Goal: Task Accomplishment & Management: Use online tool/utility

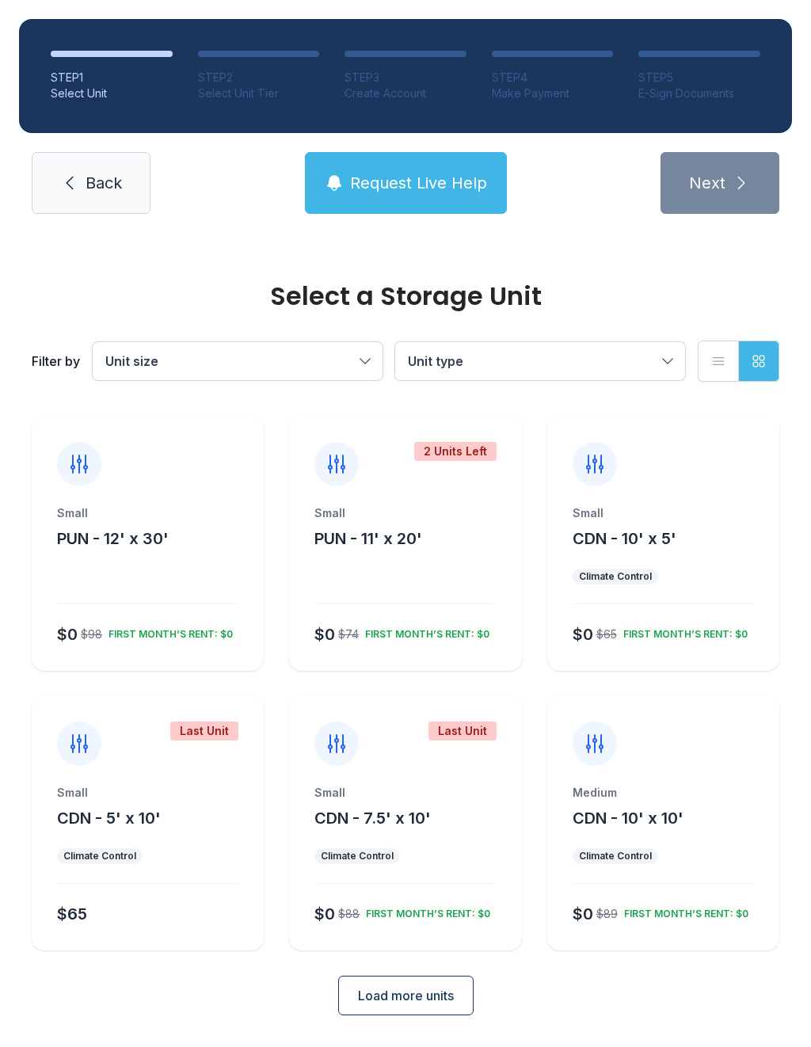
click at [414, 989] on span "Load more units" at bounding box center [406, 995] width 96 height 19
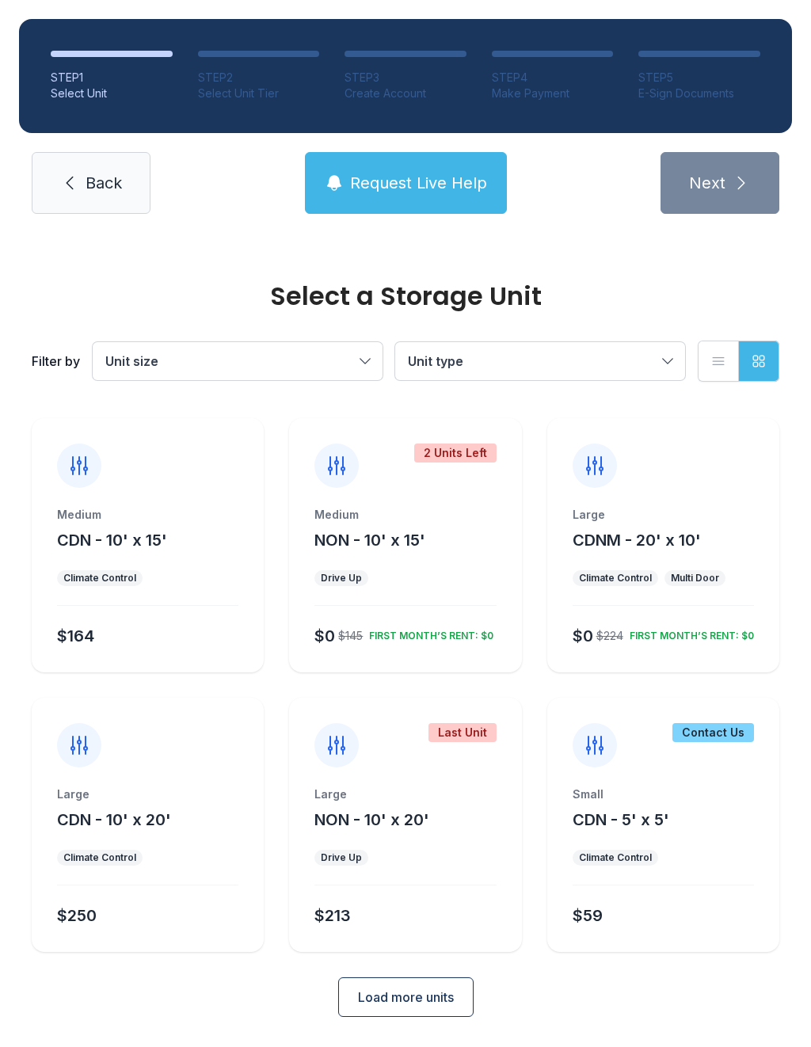
scroll to position [556, 0]
click at [645, 814] on span "CDN - 5' x 5'" at bounding box center [621, 821] width 97 height 19
click at [722, 731] on div "Contact Us" at bounding box center [714, 734] width 82 height 19
click at [600, 746] on icon at bounding box center [594, 746] width 25 height 25
click at [635, 816] on span "CDN - 5' x 5'" at bounding box center [621, 821] width 97 height 19
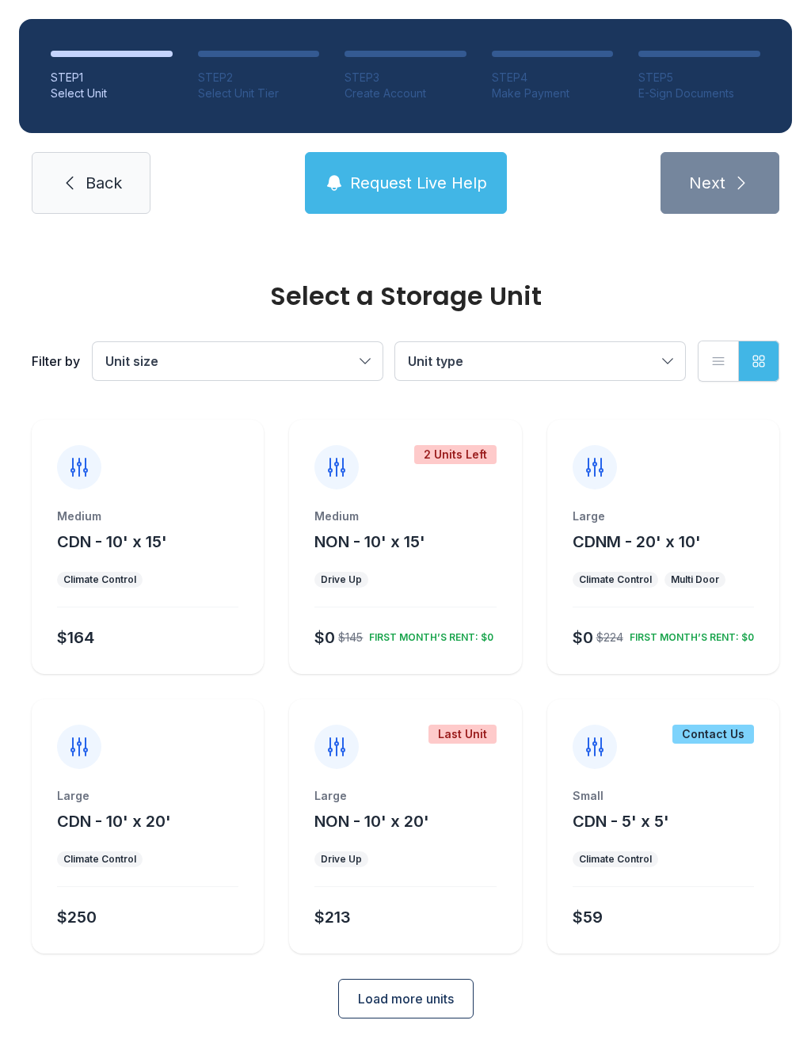
click at [631, 861] on div "Climate Control" at bounding box center [615, 859] width 73 height 13
click at [629, 814] on span "CDN - 5' x 5'" at bounding box center [621, 821] width 97 height 19
click at [398, 180] on span "Request Live Help" at bounding box center [418, 183] width 137 height 22
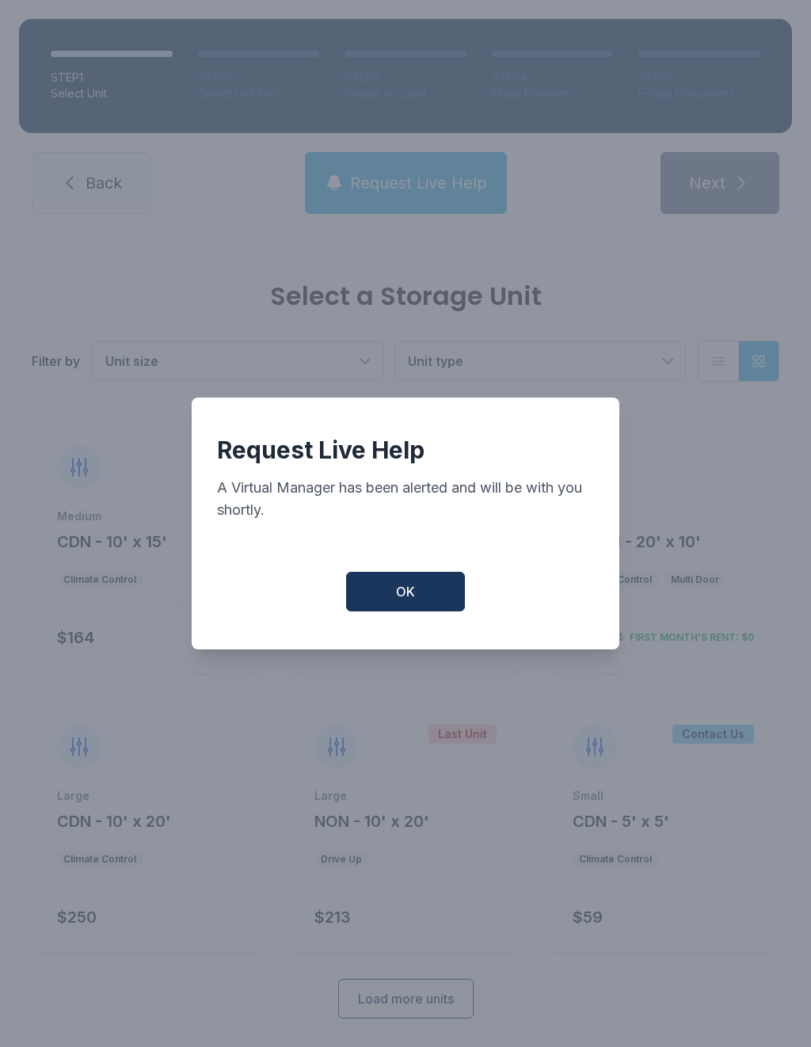
click at [406, 601] on span "OK" at bounding box center [405, 591] width 19 height 19
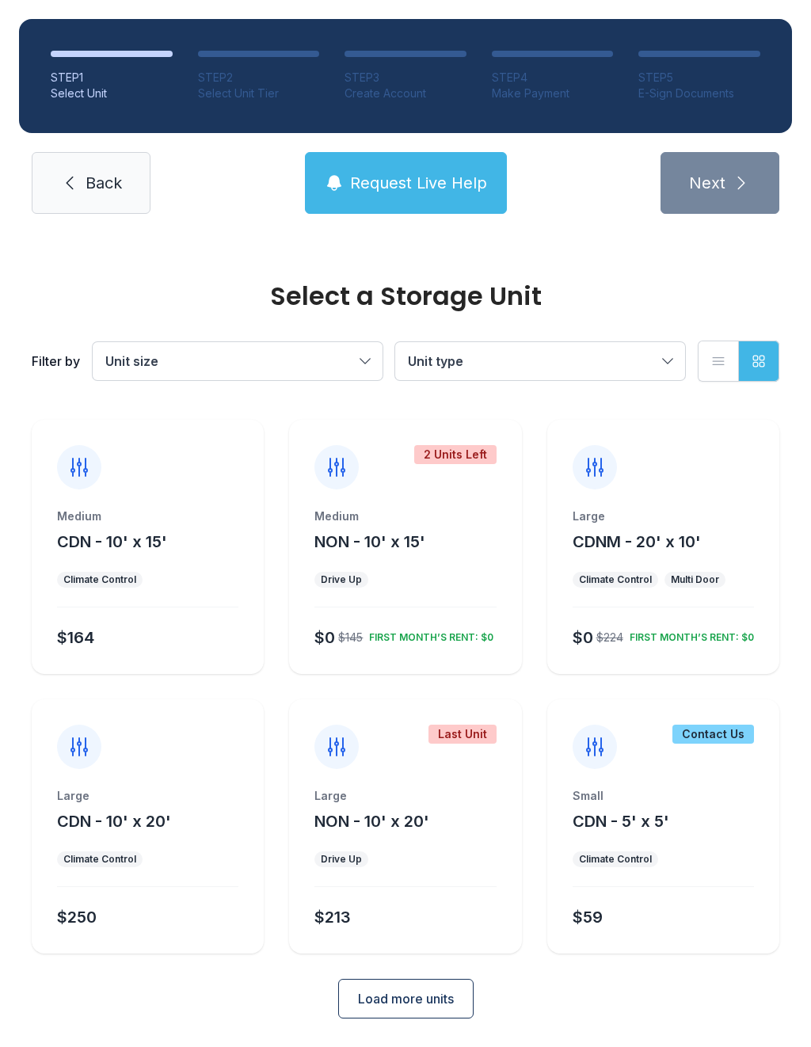
click at [714, 742] on div "Contact Us" at bounding box center [714, 734] width 82 height 19
click at [708, 737] on div "Contact Us" at bounding box center [714, 734] width 82 height 19
click at [726, 738] on div "Contact Us" at bounding box center [714, 734] width 82 height 19
click at [623, 813] on span "CDN - 5' x 5'" at bounding box center [621, 821] width 97 height 19
click at [595, 755] on icon at bounding box center [595, 746] width 16 height 17
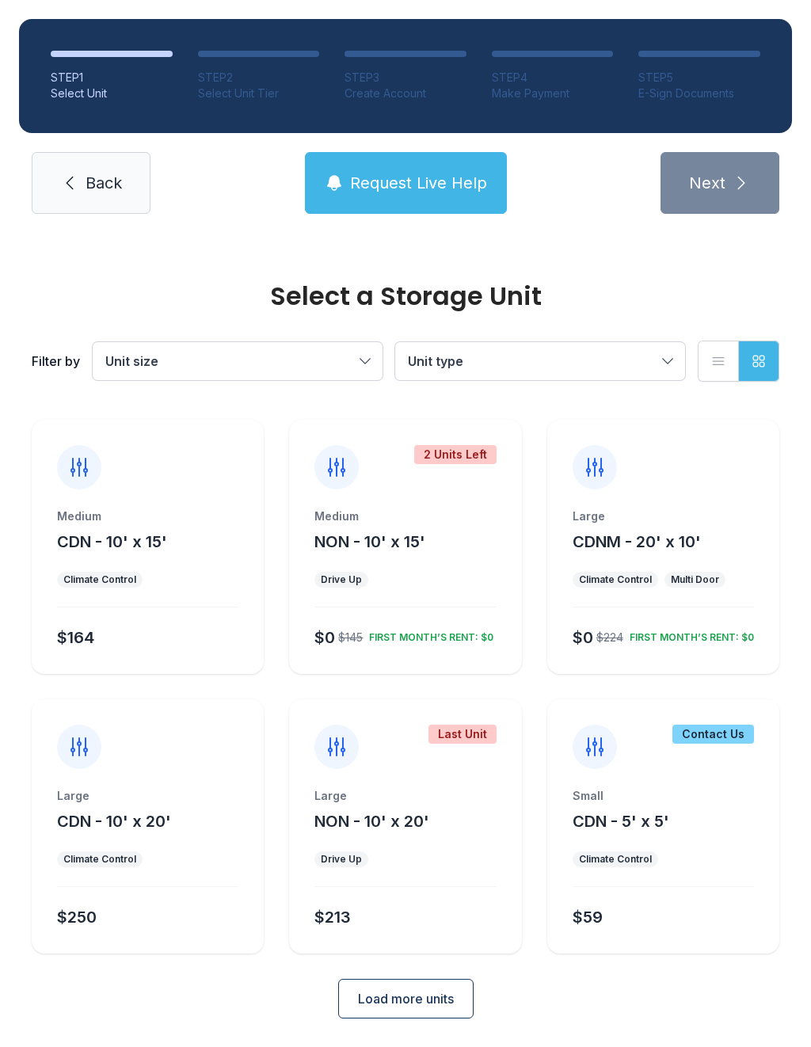
click at [719, 718] on div "Contact Us" at bounding box center [663, 735] width 232 height 70
click at [743, 745] on div "Contact Us" at bounding box center [663, 735] width 232 height 70
click at [405, 168] on button "Request Live Help" at bounding box center [406, 183] width 202 height 62
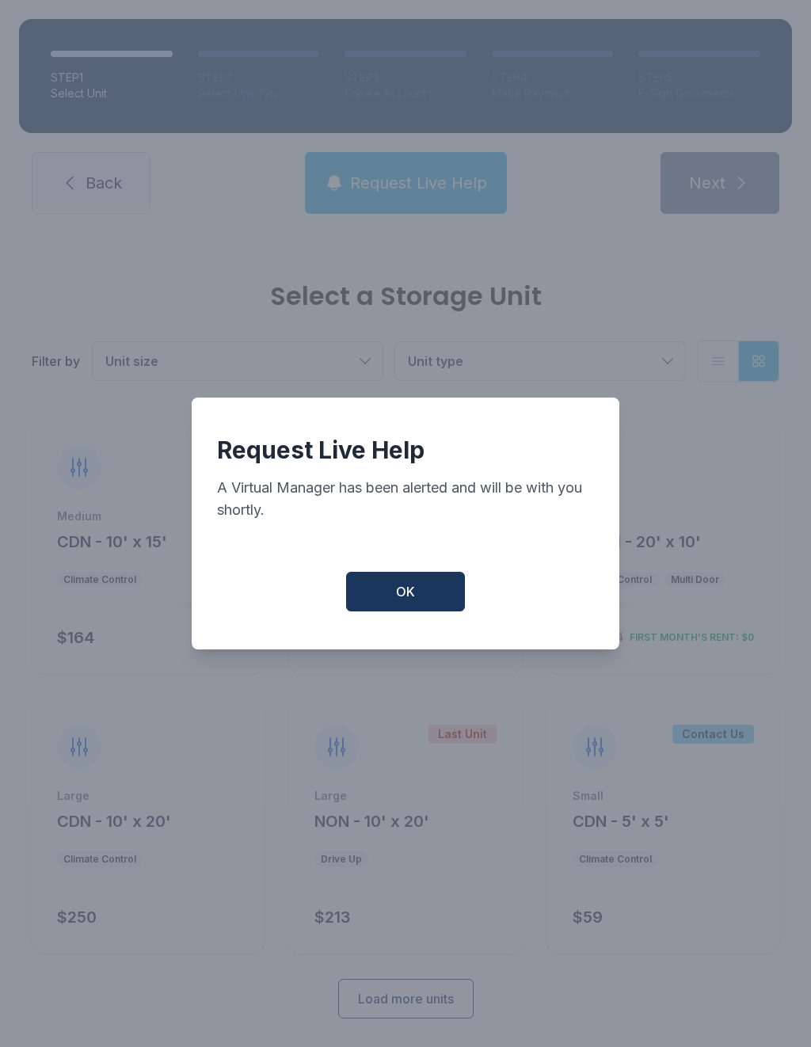
click at [414, 599] on span "OK" at bounding box center [405, 591] width 19 height 19
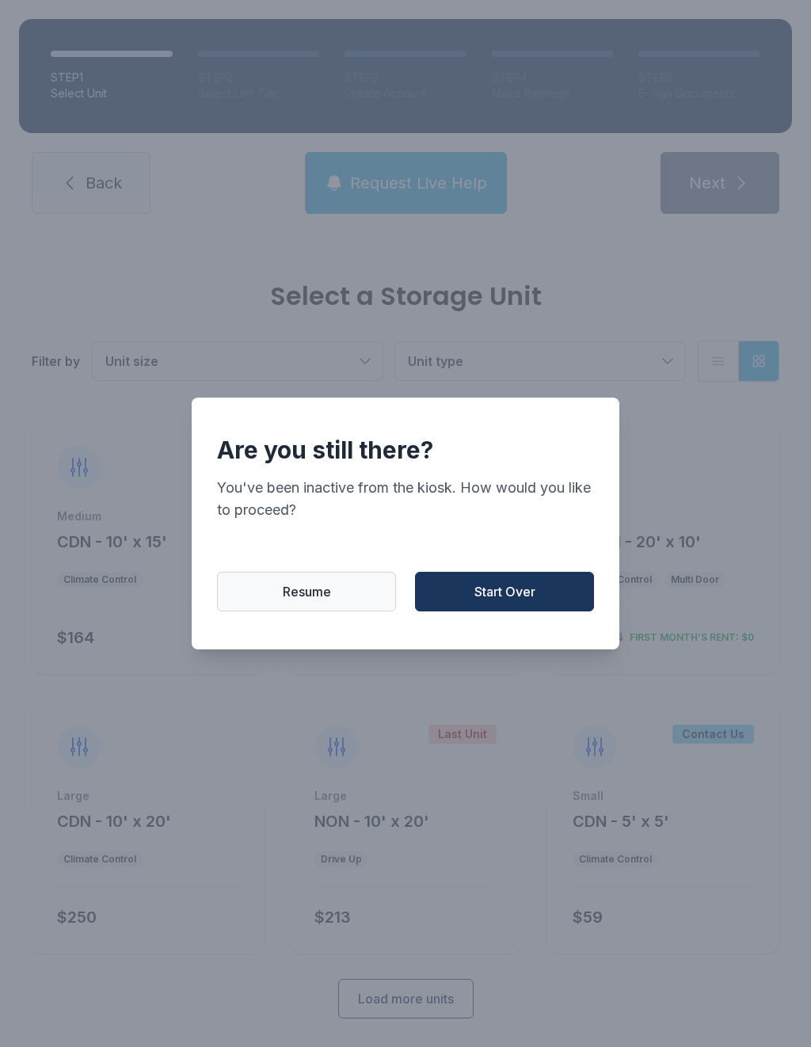
click at [313, 589] on button "Resume" at bounding box center [306, 592] width 179 height 40
